Goal: Transaction & Acquisition: Purchase product/service

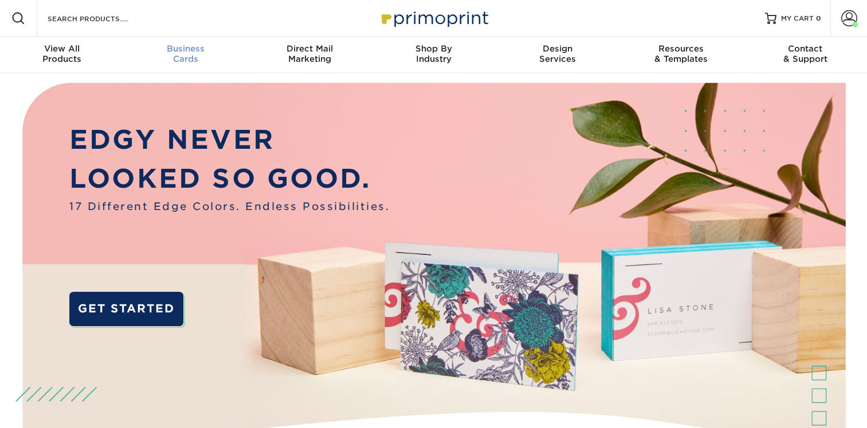
click at [182, 54] on div "Business Cards" at bounding box center [186, 54] width 124 height 21
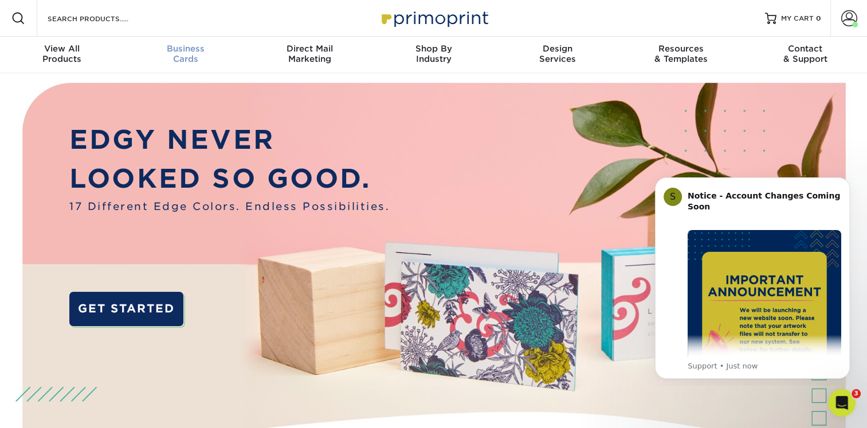
scroll to position [1, 0]
drag, startPoint x: 848, startPoint y: 182, endPoint x: 1491, endPoint y: 349, distance: 664.0
click at [848, 182] on icon "Dismiss notification" at bounding box center [846, 181] width 6 height 6
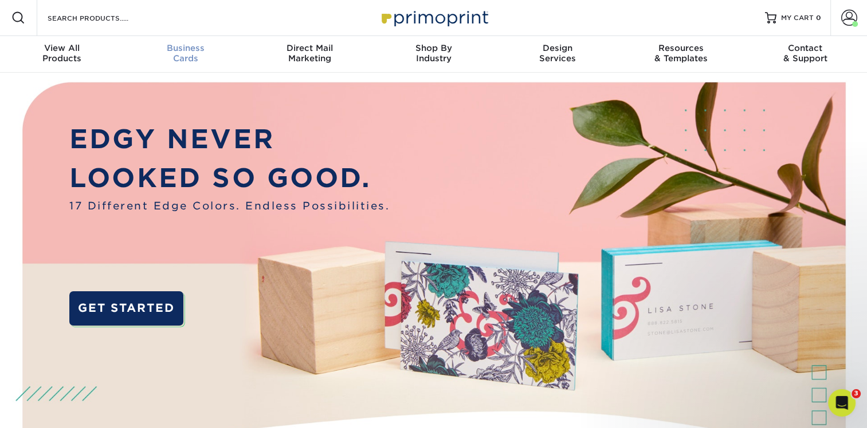
scroll to position [1, 0]
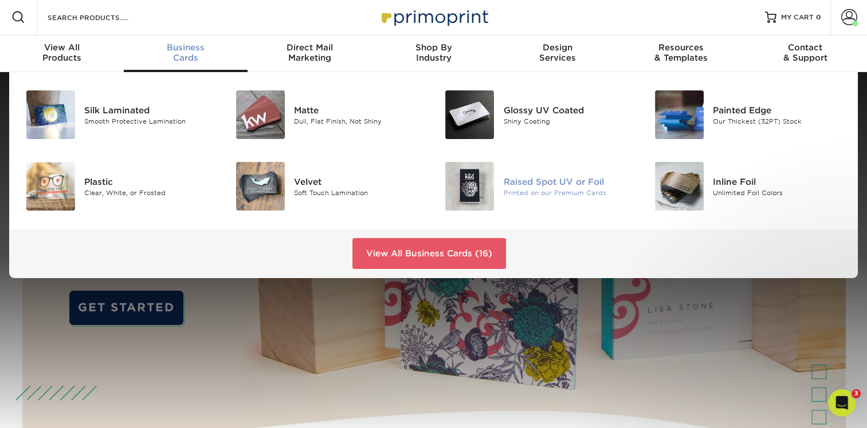
click at [550, 179] on div "Raised Spot UV or Foil" at bounding box center [568, 181] width 131 height 13
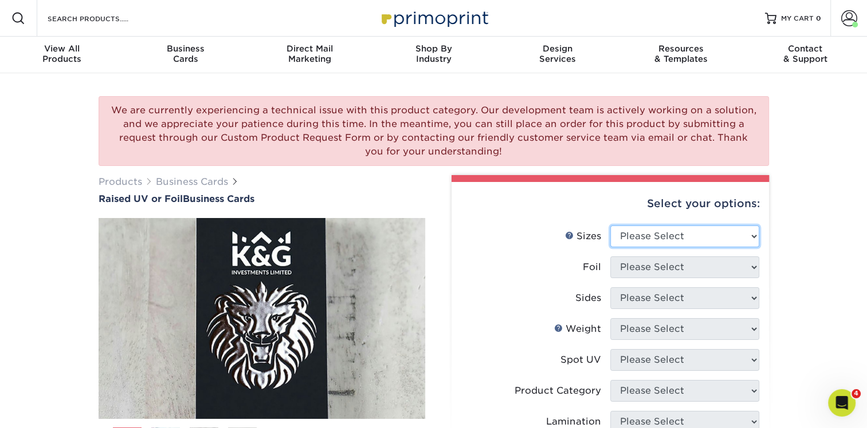
click at [651, 237] on select "Please Select 2" x 3.5" - Standard" at bounding box center [684, 237] width 149 height 22
select select "2.00x3.50"
click at [610, 226] on select "Please Select 2" x 3.5" - Standard" at bounding box center [684, 237] width 149 height 22
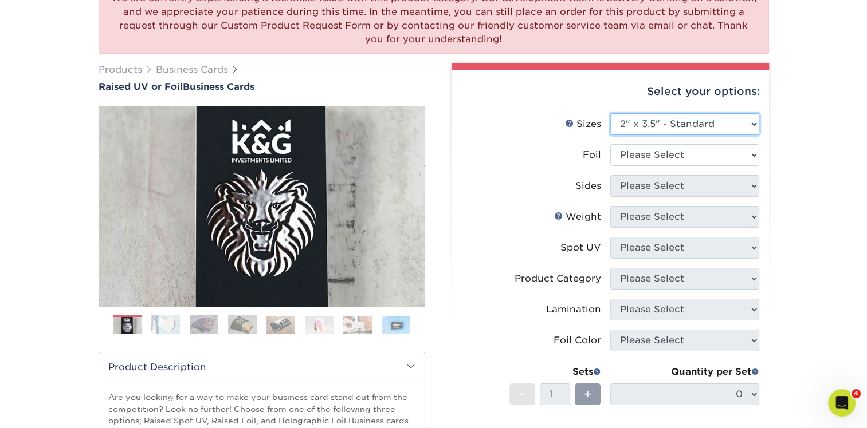
scroll to position [115, 0]
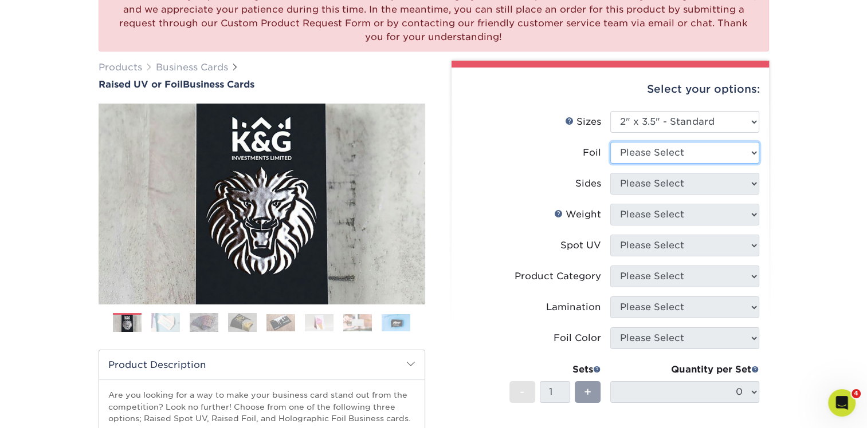
click at [652, 155] on select "Please Select No Yes" at bounding box center [684, 153] width 149 height 22
select select "1"
click at [610, 142] on select "Please Select No Yes" at bounding box center [684, 153] width 149 height 22
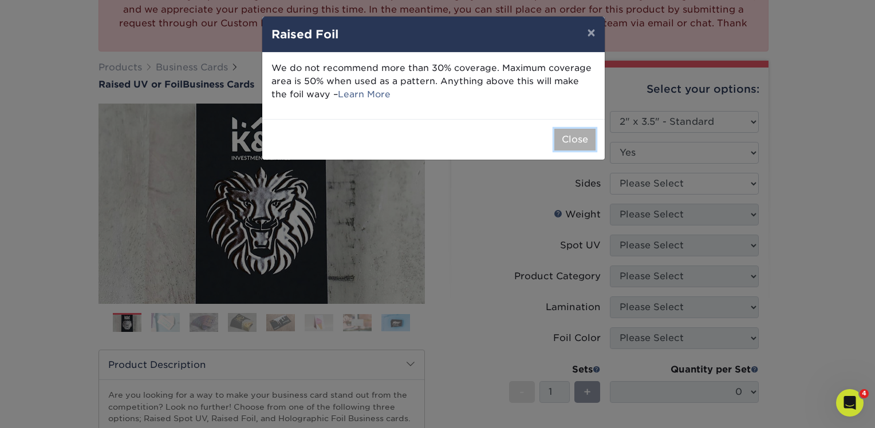
click at [578, 136] on button "Close" at bounding box center [574, 140] width 41 height 22
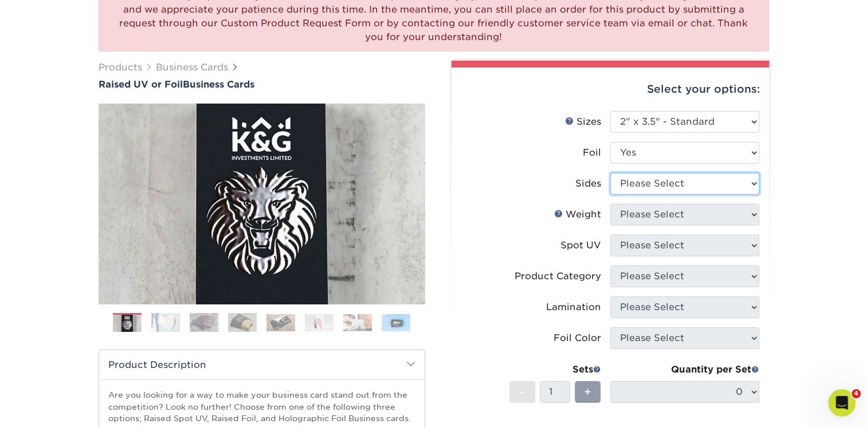
click at [639, 182] on select "Please Select Print Both Sides - Foil Both Sides Print Both Sides - Foil Front …" at bounding box center [684, 184] width 149 height 22
select select "e9e9dfb3-fba1-4d60-972c-fd9ca5904d33"
click at [610, 173] on select "Please Select Print Both Sides - Foil Both Sides Print Both Sides - Foil Front …" at bounding box center [684, 184] width 149 height 22
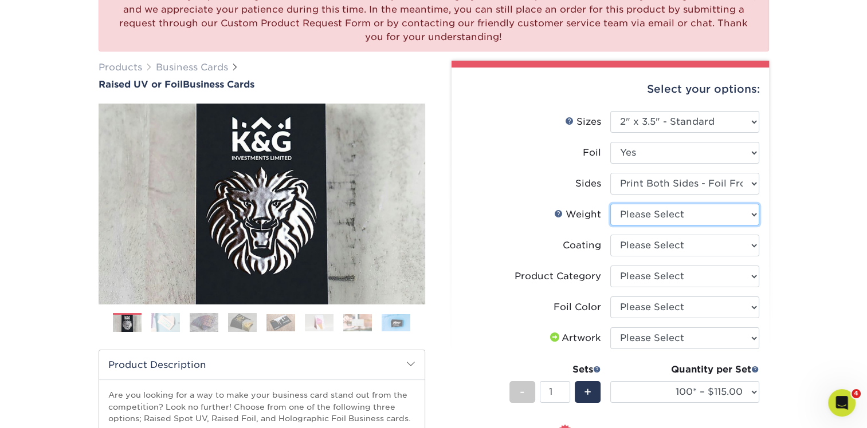
click at [657, 215] on select "Please Select 16PT" at bounding box center [684, 215] width 149 height 22
select select "16PT"
click at [610, 204] on select "Please Select 16PT" at bounding box center [684, 215] width 149 height 22
click at [640, 246] on select at bounding box center [684, 246] width 149 height 22
select select "3e7618de-abca-4bda-9f97-8b9129e913d8"
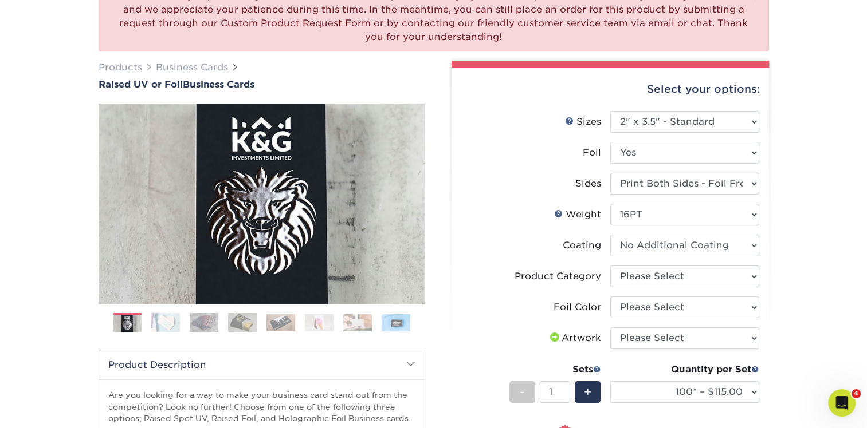
click at [610, 235] on select at bounding box center [684, 246] width 149 height 22
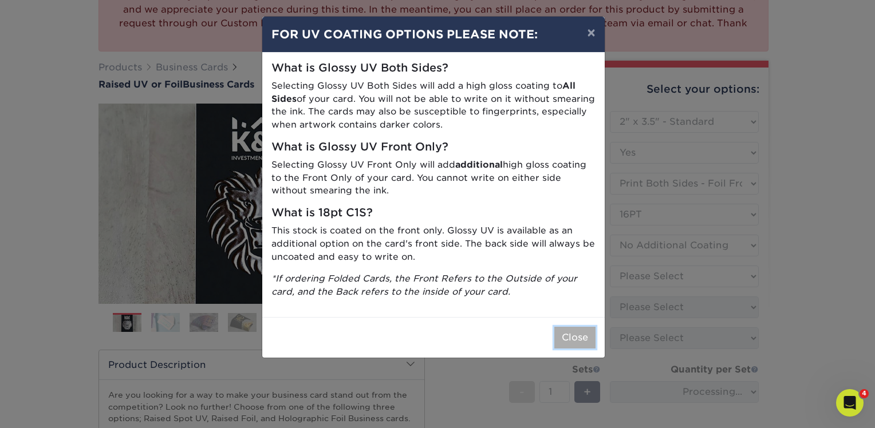
click at [578, 338] on button "Close" at bounding box center [574, 338] width 41 height 22
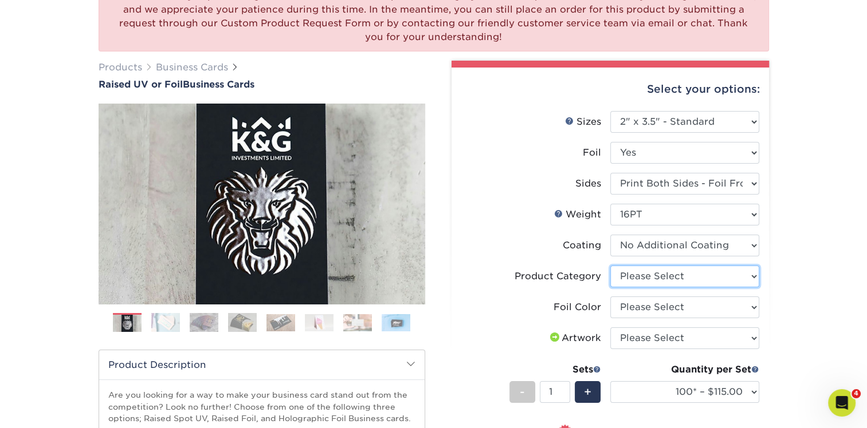
click at [643, 276] on select "Please Select Business Cards" at bounding box center [684, 277] width 149 height 22
select select "3b5148f1-0588-4f88-a218-97bcfdce65c1"
click at [610, 266] on select "Please Select Business Cards" at bounding box center [684, 277] width 149 height 22
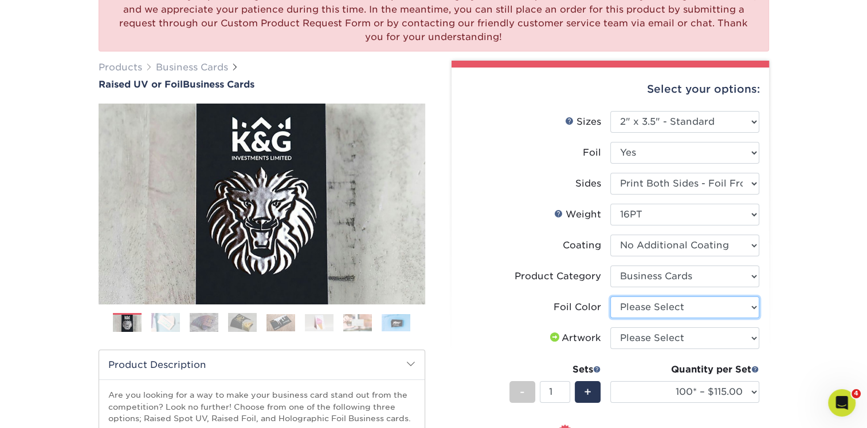
click at [648, 308] on select "Please Select Silver Foil Gold Foil Holographic Foil" at bounding box center [684, 308] width 149 height 22
select select "acffa4a5-22f9-4585-ba3f-0adaa54b8c85"
click at [610, 297] on select "Please Select Silver Foil Gold Foil Holographic Foil" at bounding box center [684, 308] width 149 height 22
click at [640, 342] on select "Please Select I will upload files I need a design - $100" at bounding box center [684, 339] width 149 height 22
select select "upload"
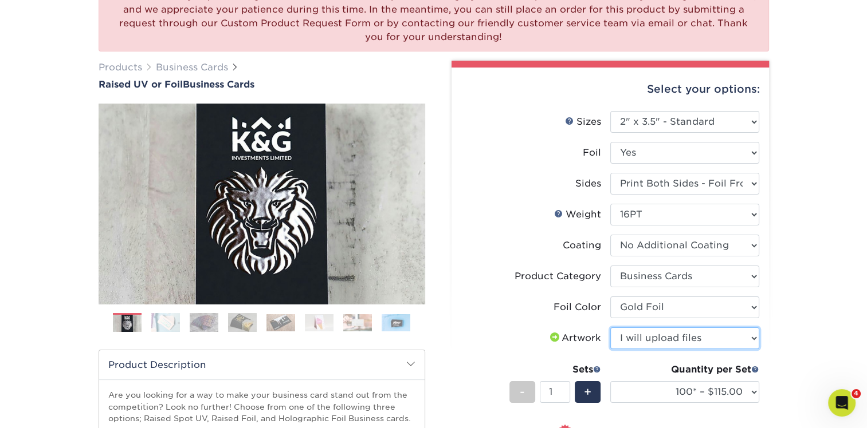
click at [610, 328] on select "Please Select I will upload files I need a design - $100" at bounding box center [684, 339] width 149 height 22
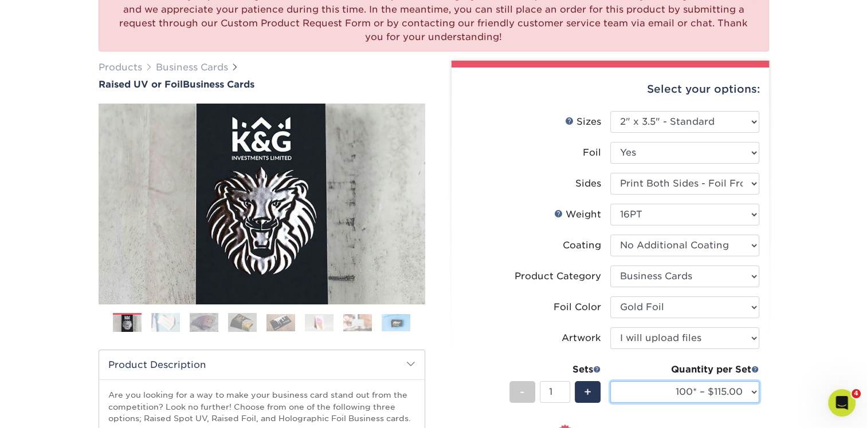
click at [755, 393] on select "100* – $115.00 250* – $164.00 500* – $221.00" at bounding box center [684, 392] width 149 height 22
select select "500* – $221.00"
click at [610, 381] on select "100* – $115.00 250* – $164.00 500* – $221.00" at bounding box center [684, 392] width 149 height 22
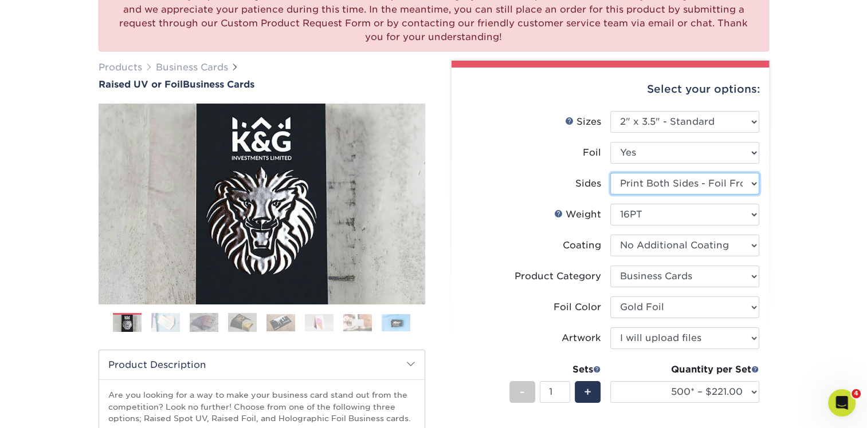
click at [664, 181] on select "Please Select Print Both Sides - Foil Both Sides Print Both Sides - Foil Front …" at bounding box center [684, 184] width 149 height 22
